Goal: Task Accomplishment & Management: Manage account settings

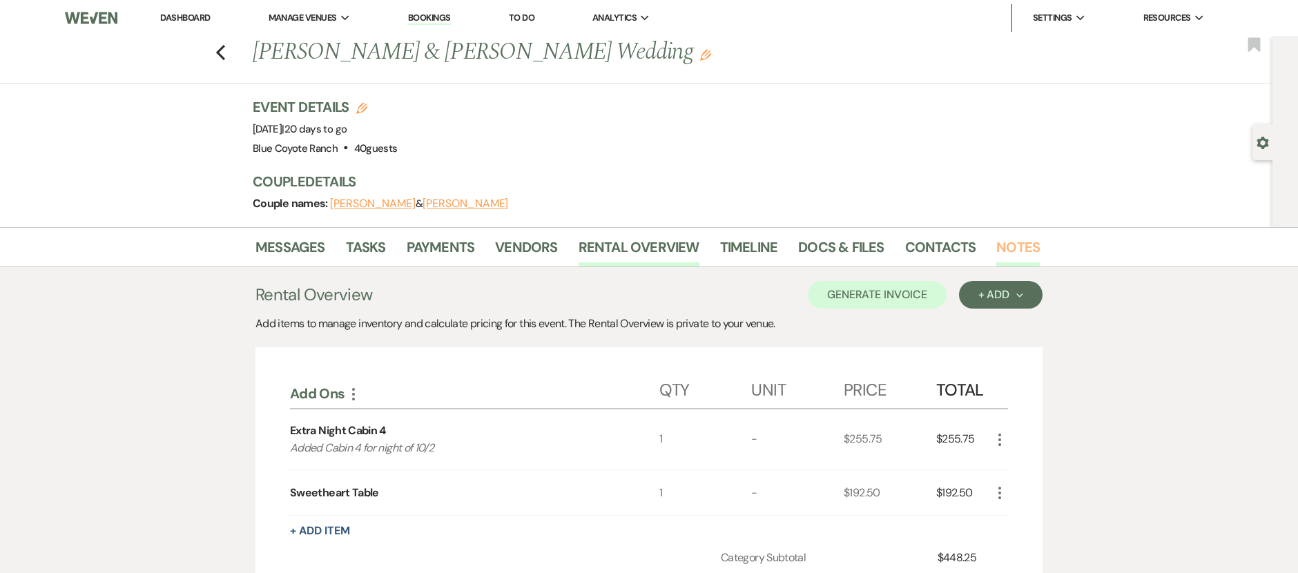
click at [1008, 249] on link "Notes" at bounding box center [1017, 251] width 43 height 30
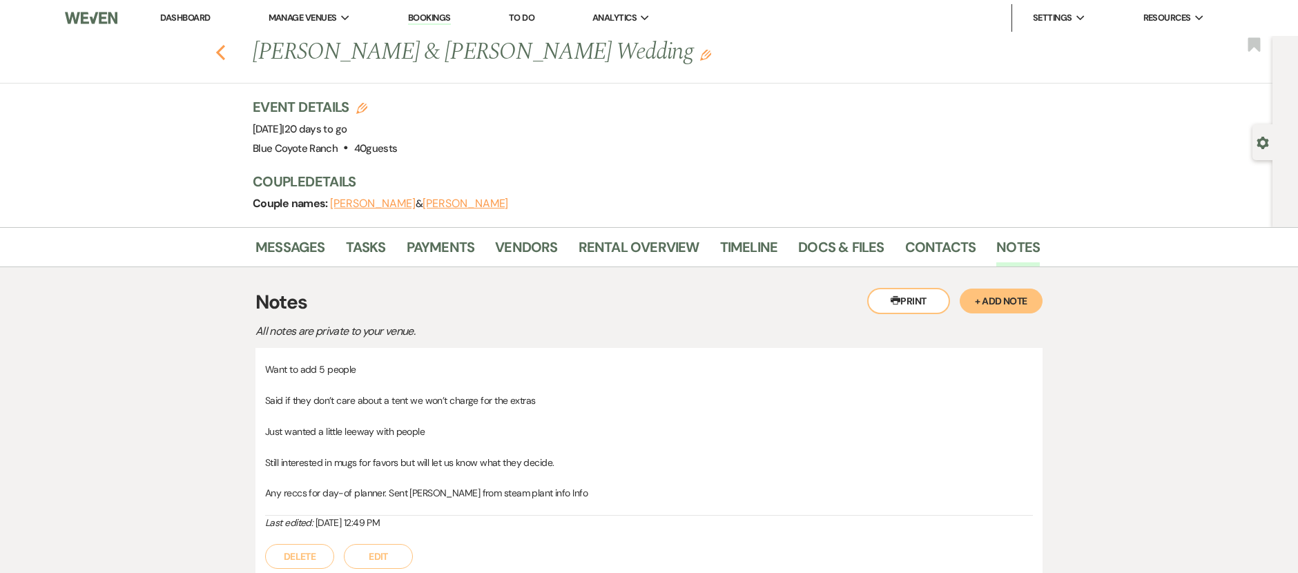
click at [226, 56] on icon "Previous" at bounding box center [220, 52] width 10 height 17
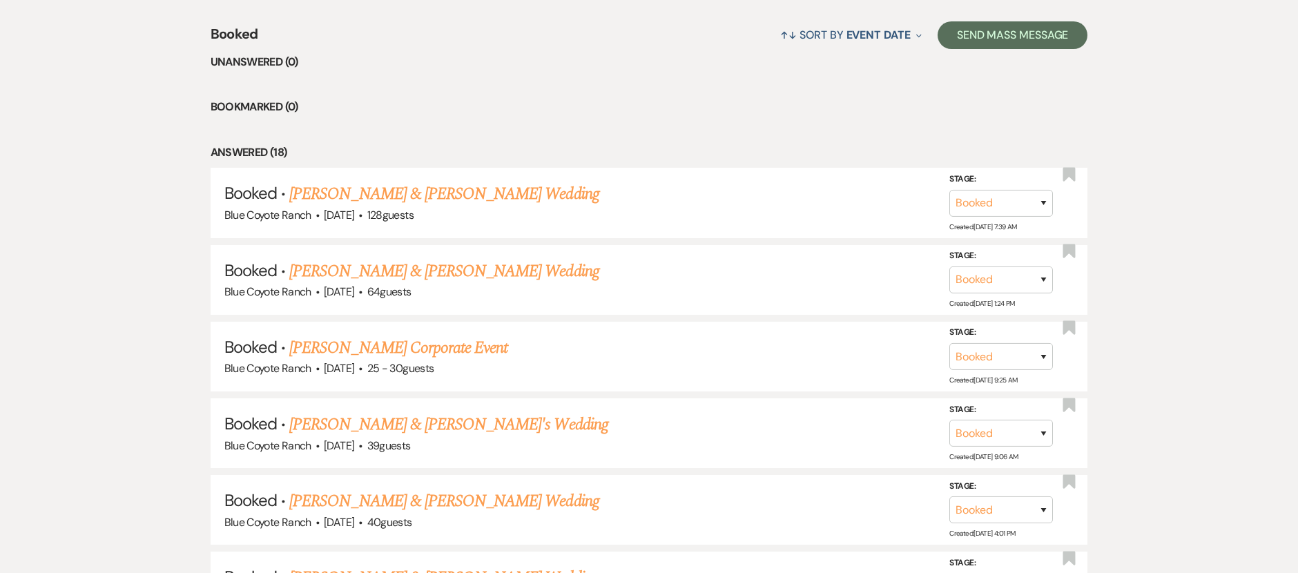
scroll to position [383, 0]
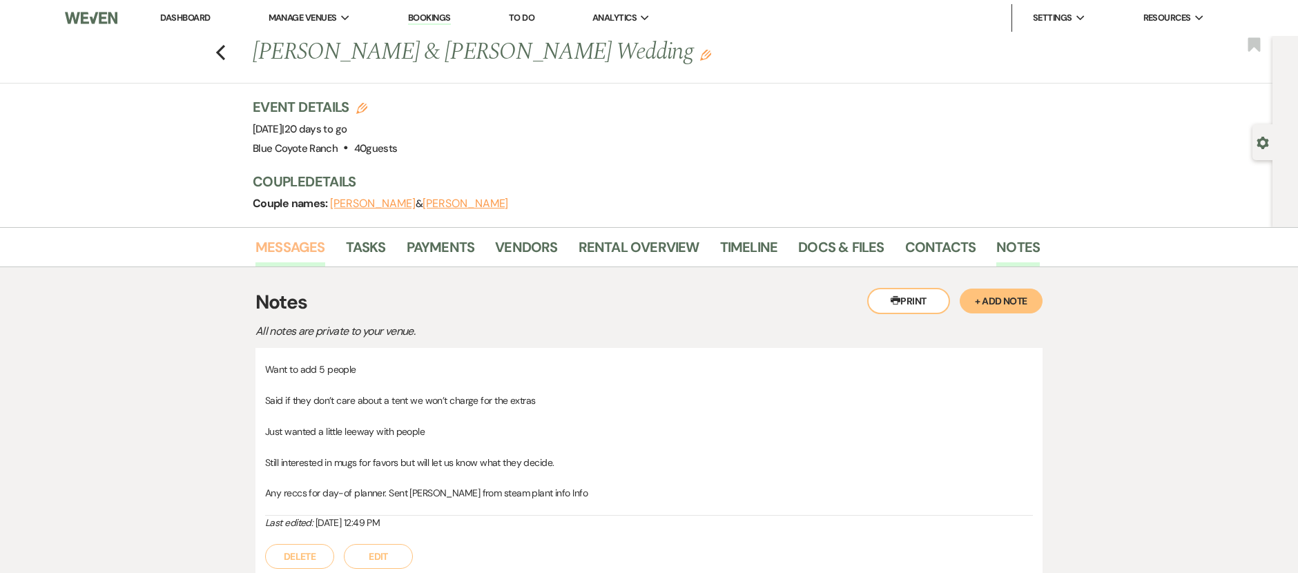
click at [290, 258] on link "Messages" at bounding box center [290, 251] width 70 height 30
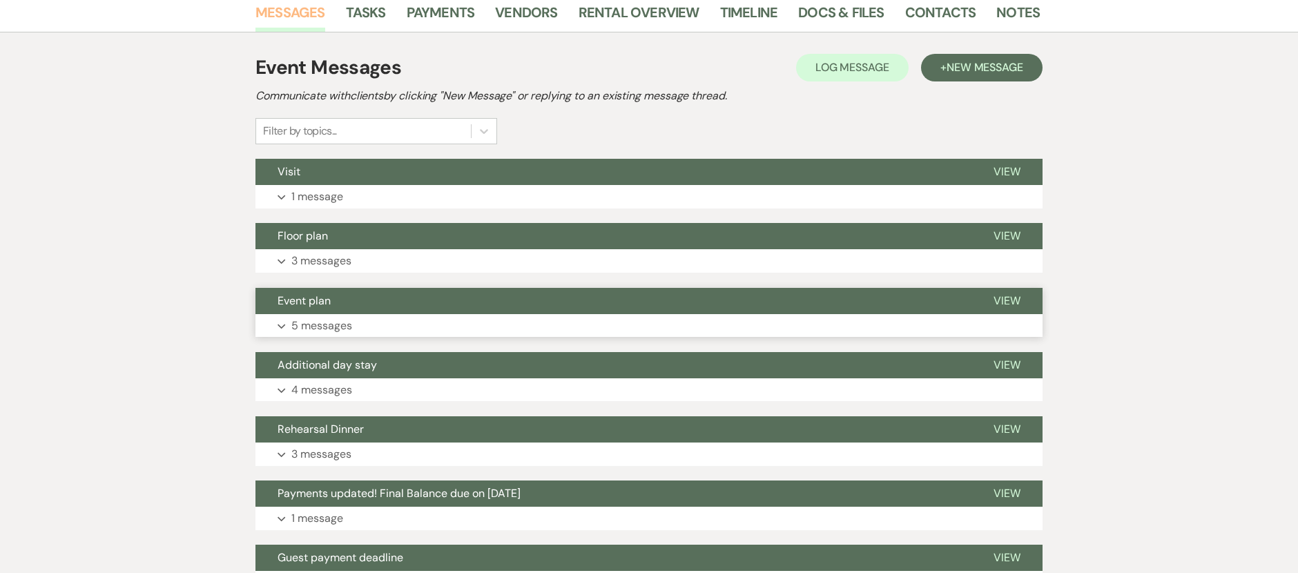
scroll to position [239, 0]
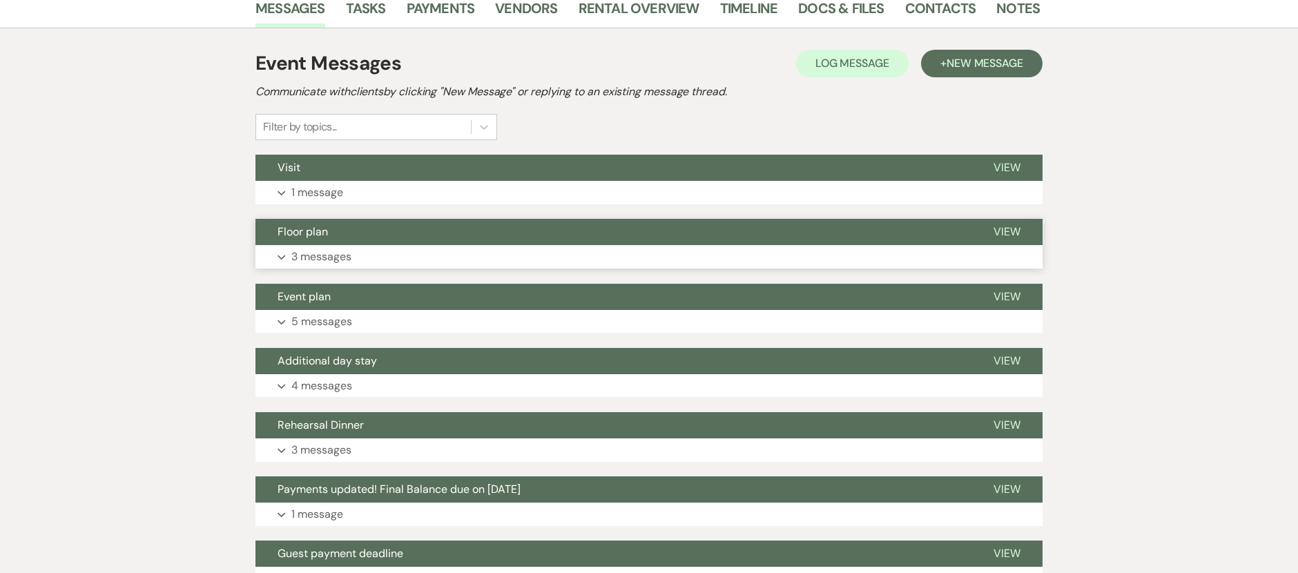
click at [388, 260] on button "Expand 3 messages" at bounding box center [648, 256] width 787 height 23
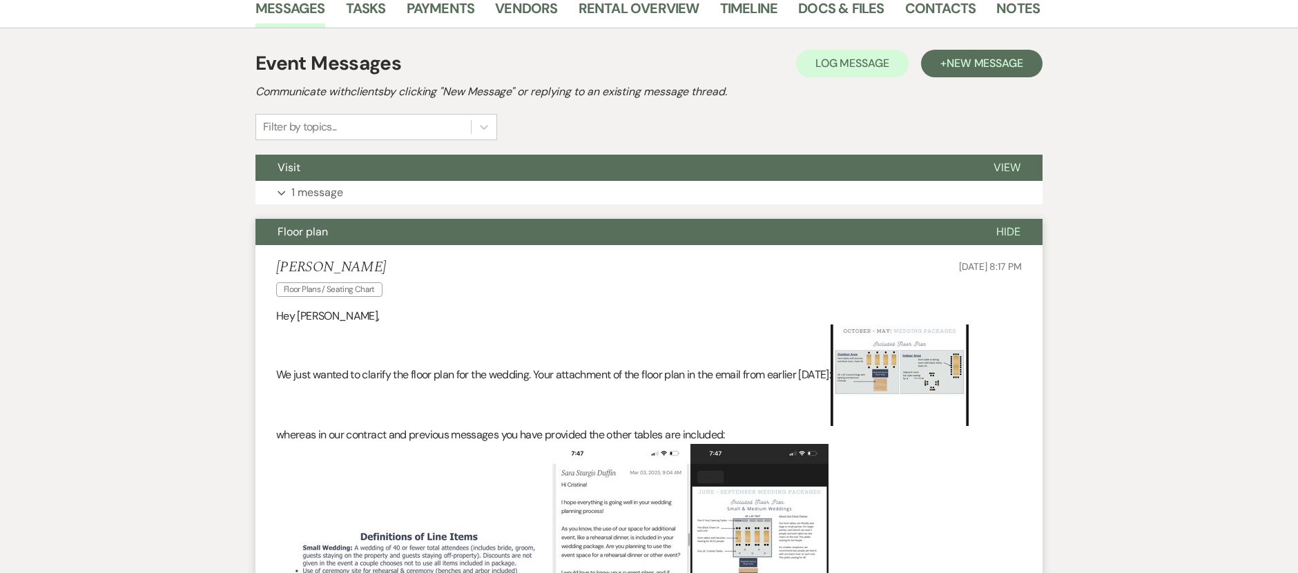
click at [287, 229] on span "Floor plan" at bounding box center [303, 231] width 50 height 14
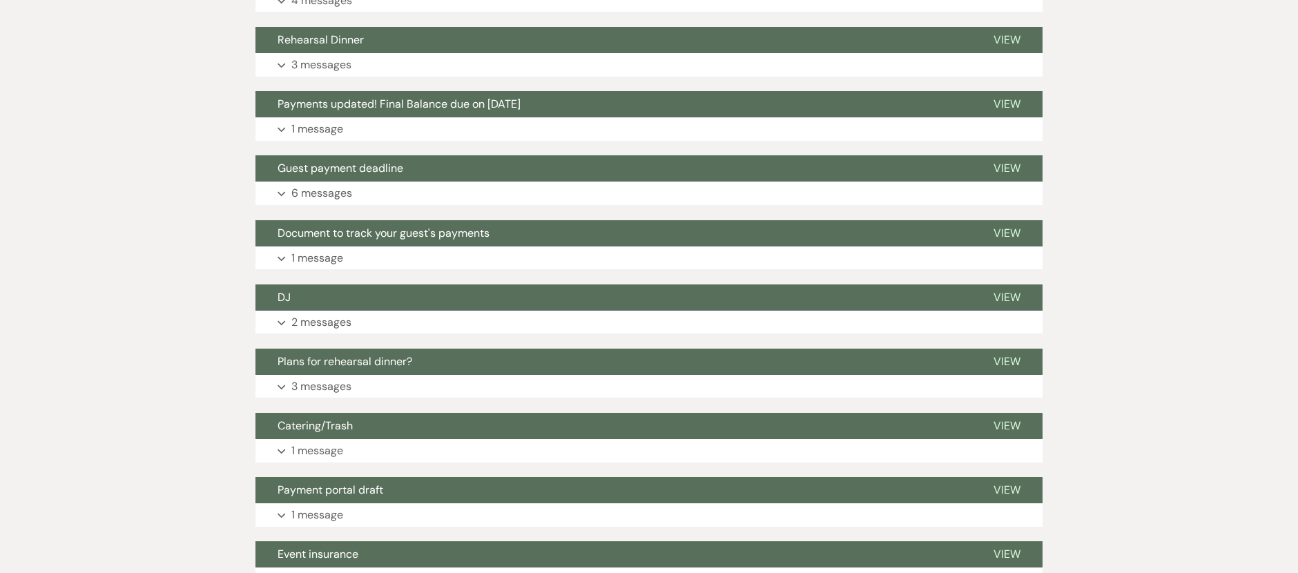
scroll to position [0, 0]
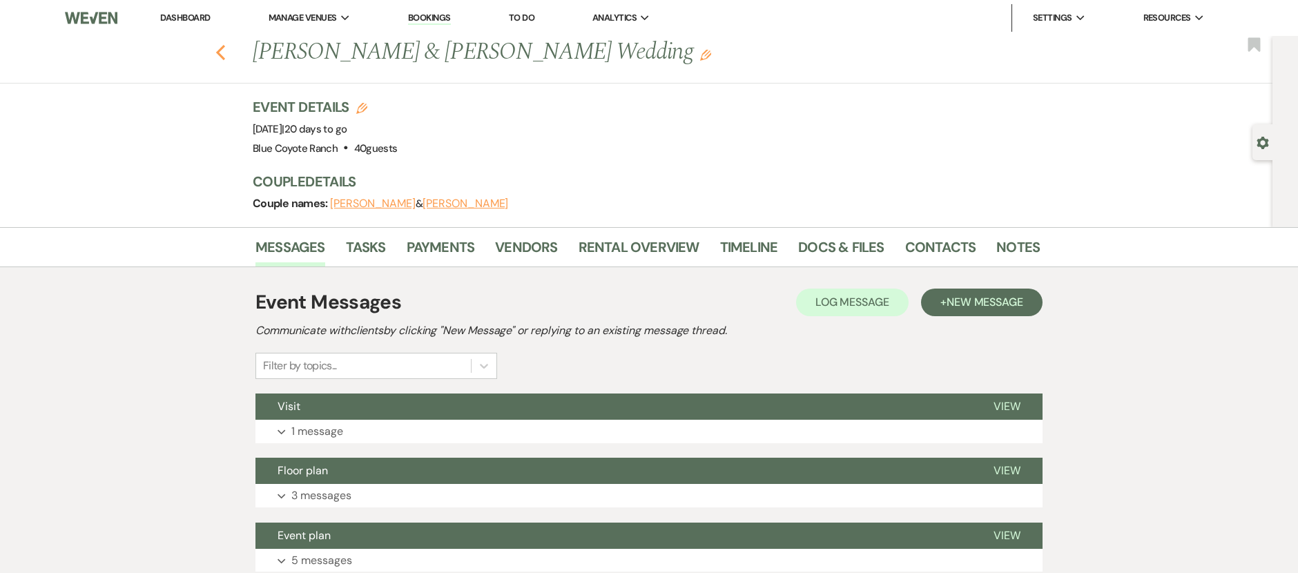
click at [226, 52] on icon "Previous" at bounding box center [220, 52] width 10 height 17
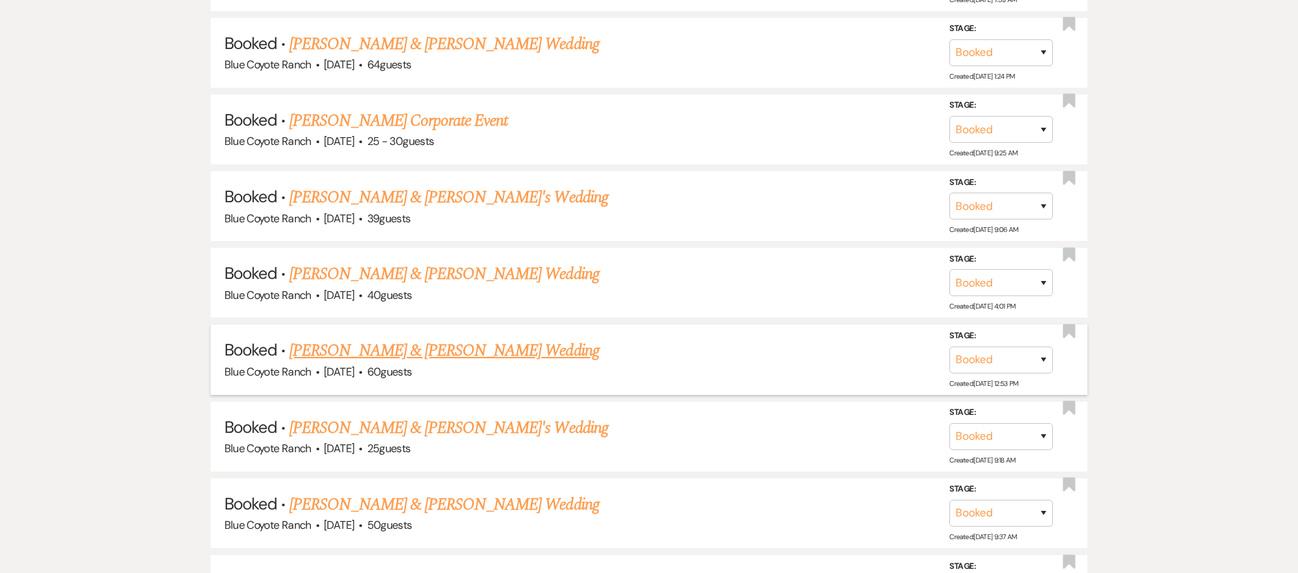
scroll to position [790, 0]
click at [476, 350] on link "[PERSON_NAME] & [PERSON_NAME] Wedding" at bounding box center [443, 349] width 309 height 25
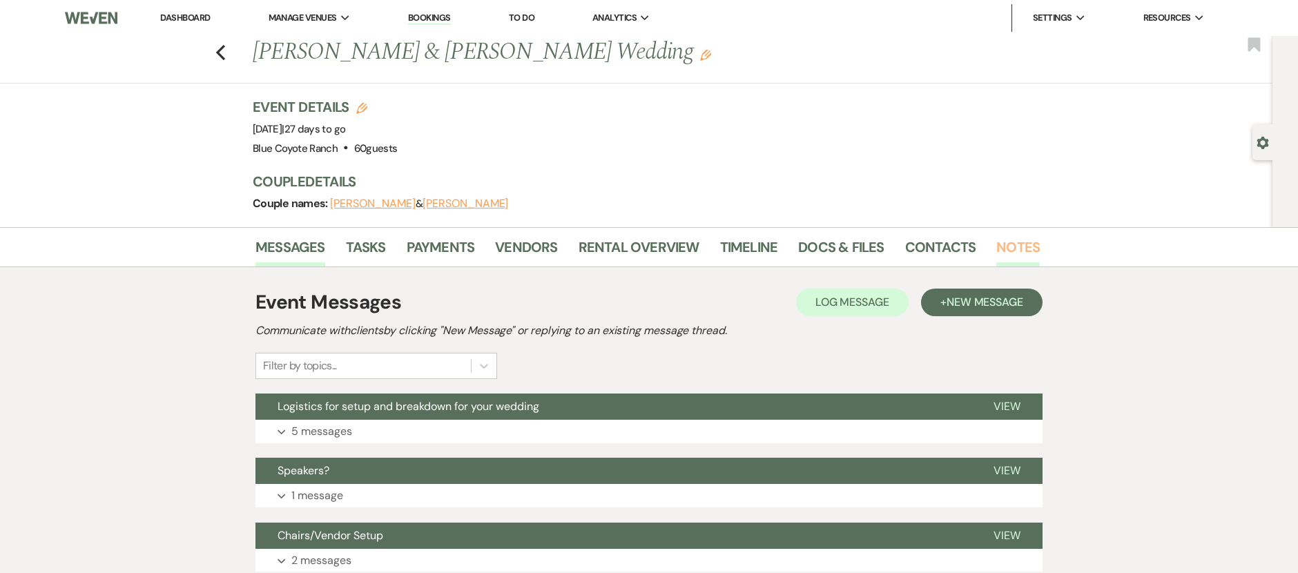
click at [996, 249] on link "Notes" at bounding box center [1017, 251] width 43 height 30
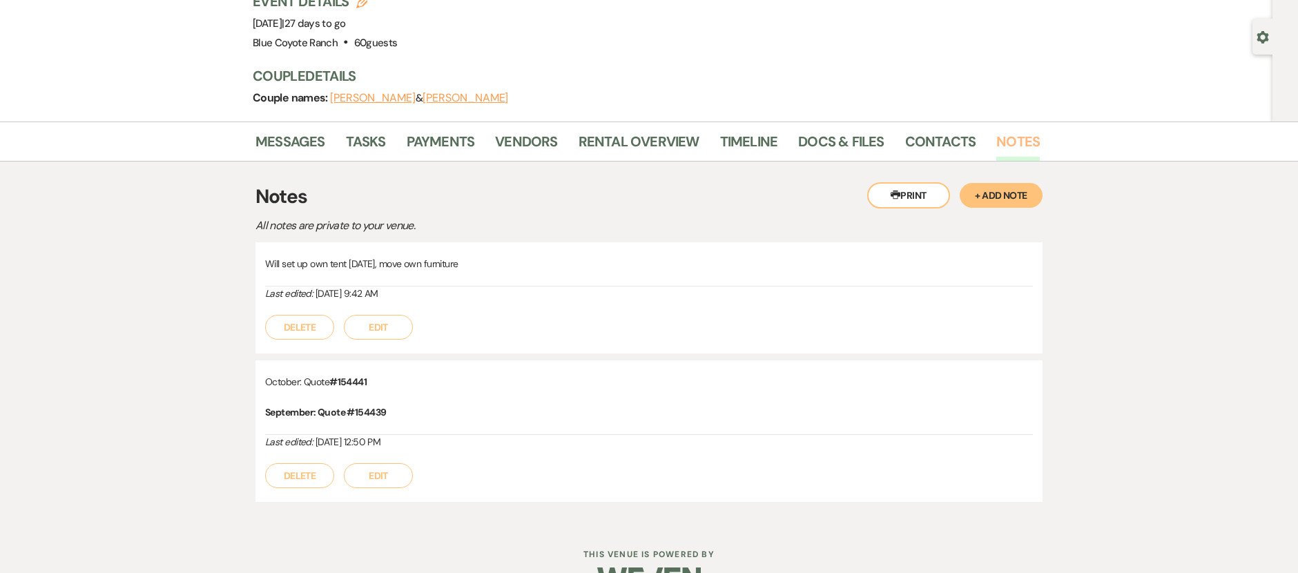
scroll to position [108, 0]
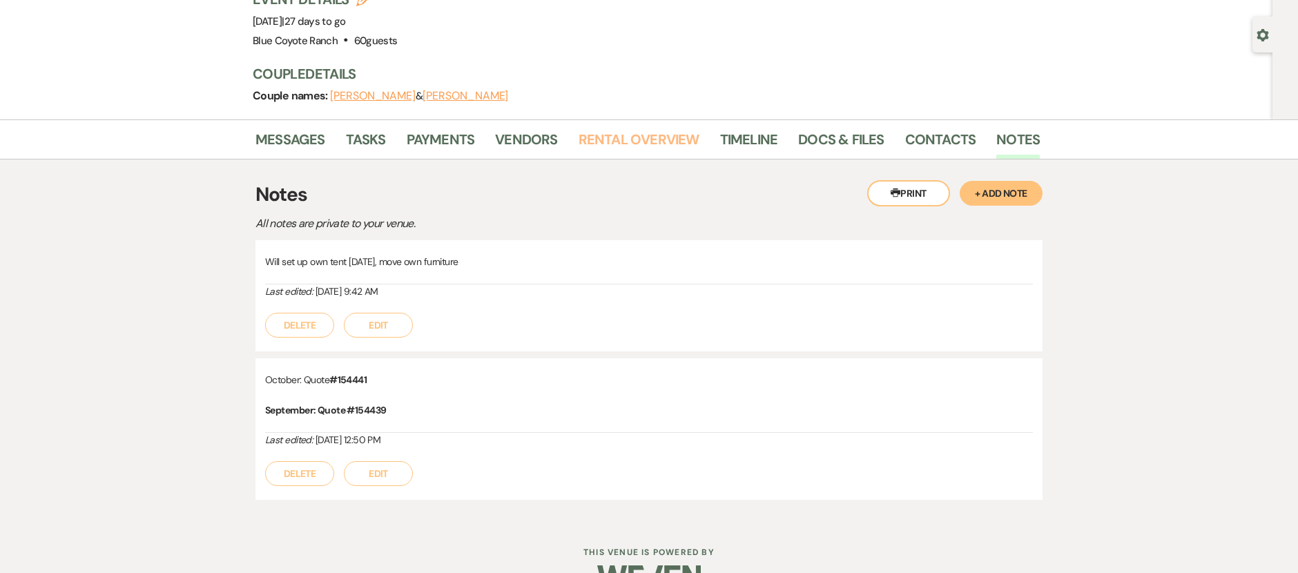
drag, startPoint x: 646, startPoint y: 139, endPoint x: 664, endPoint y: 164, distance: 30.8
click at [646, 139] on link "Rental Overview" at bounding box center [639, 143] width 121 height 30
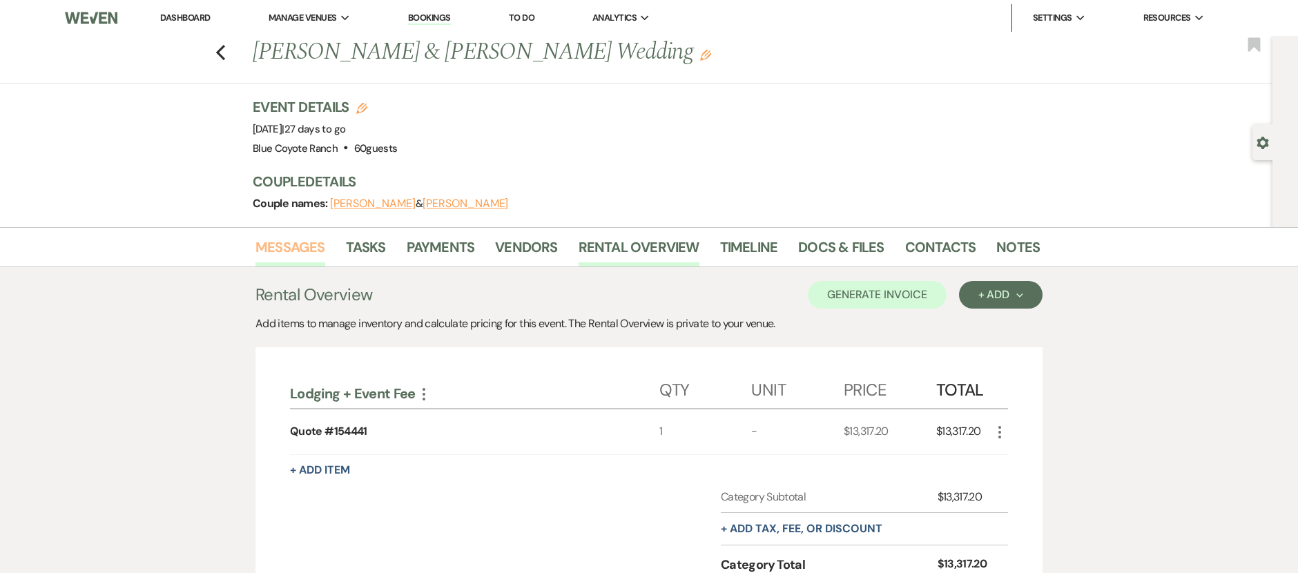
click at [289, 248] on link "Messages" at bounding box center [290, 251] width 70 height 30
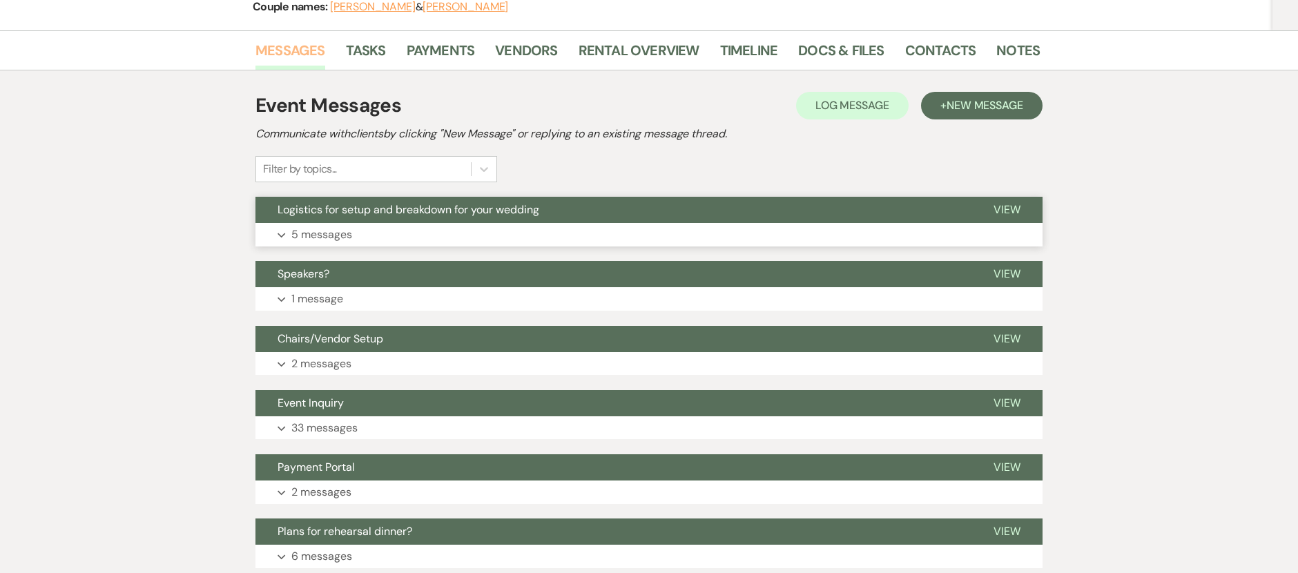
scroll to position [202, 0]
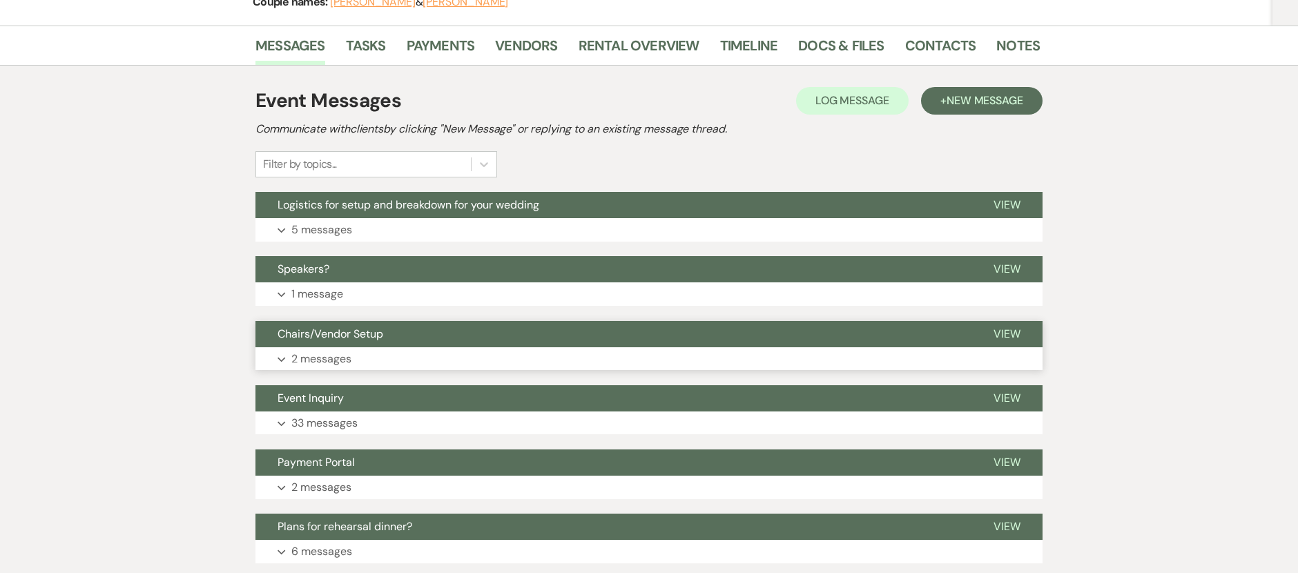
click at [394, 348] on button "Expand 2 messages" at bounding box center [648, 358] width 787 height 23
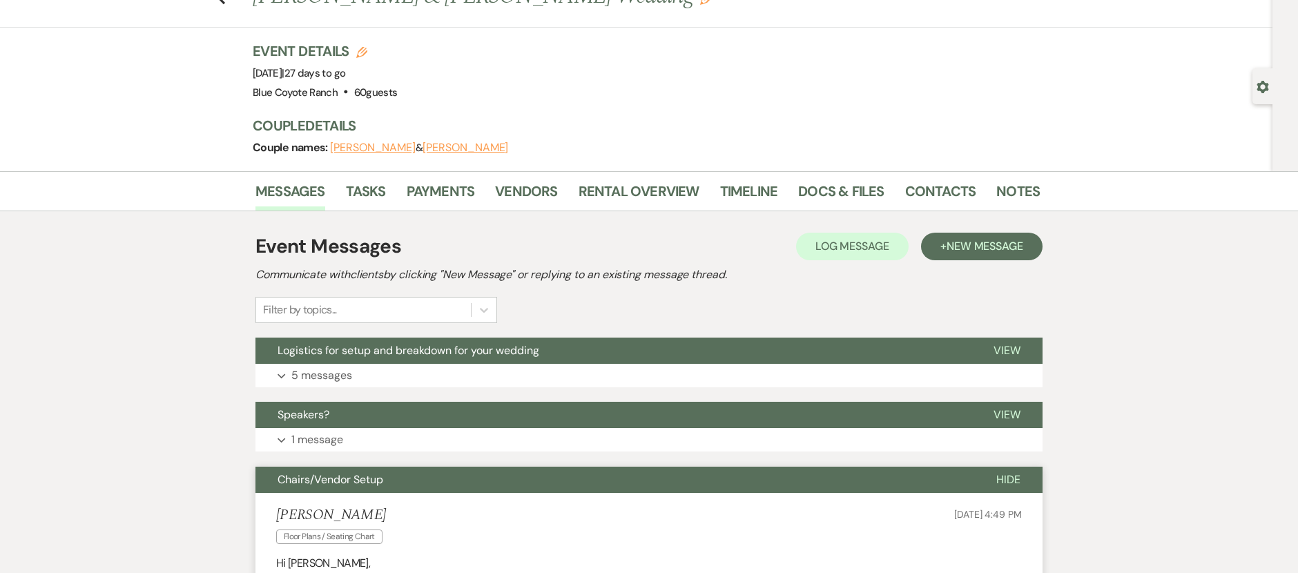
scroll to position [0, 0]
